Goal: Navigation & Orientation: Find specific page/section

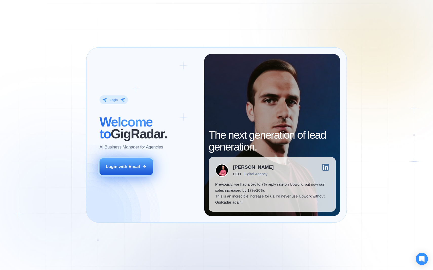
click at [136, 168] on div "Login with Email" at bounding box center [123, 167] width 34 height 6
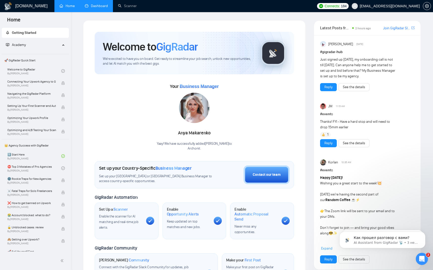
click at [92, 5] on link "Dashboard" at bounding box center [96, 6] width 23 height 4
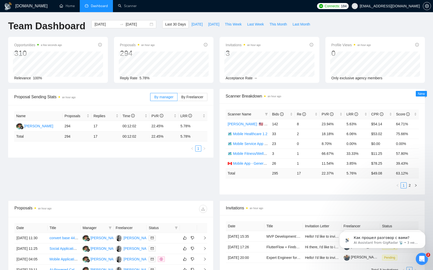
click at [215, 86] on div "Opportunities a few seconds ago 310 Relevance 100% Proposals an hour ago 294 [D…" at bounding box center [216, 63] width 423 height 52
